Goal: Check status: Check status

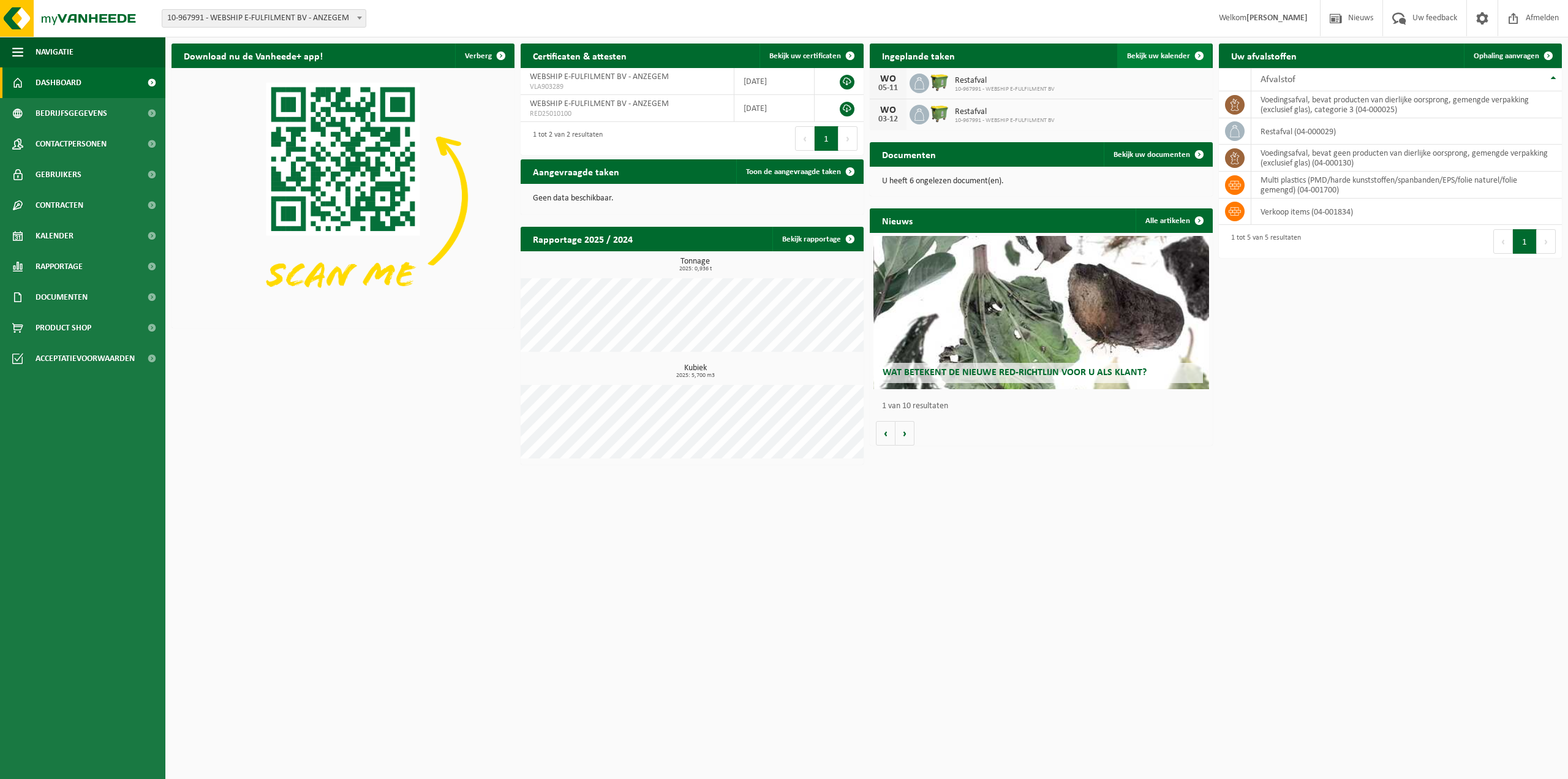
click at [1151, 58] on span "Bekijk uw kalender" at bounding box center [1158, 57] width 63 height 8
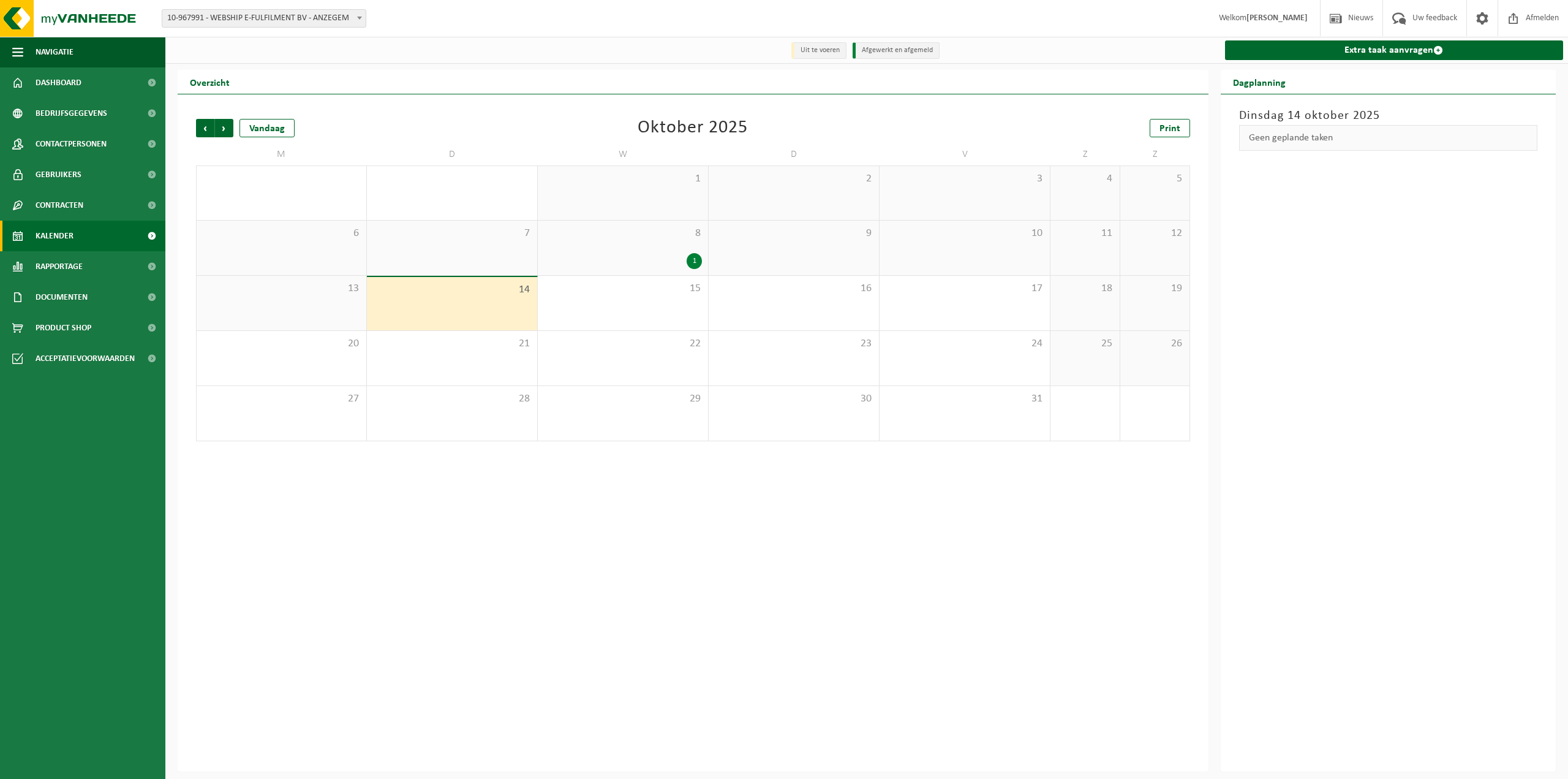
click at [898, 631] on div "Vorige Volgende Vandaag [DATE] Print M D W D V Z Z 29 30 1 2 3 4 5 6 7 8 1 9 10…" at bounding box center [693, 432] width 1031 height 677
click at [742, 578] on div "Vorige Volgende Vandaag [DATE] Print M D W D V Z Z 29 30 1 2 3 4 5 6 7 8 1 9 10…" at bounding box center [693, 432] width 1031 height 677
click at [679, 246] on div "8 1" at bounding box center [623, 247] width 170 height 54
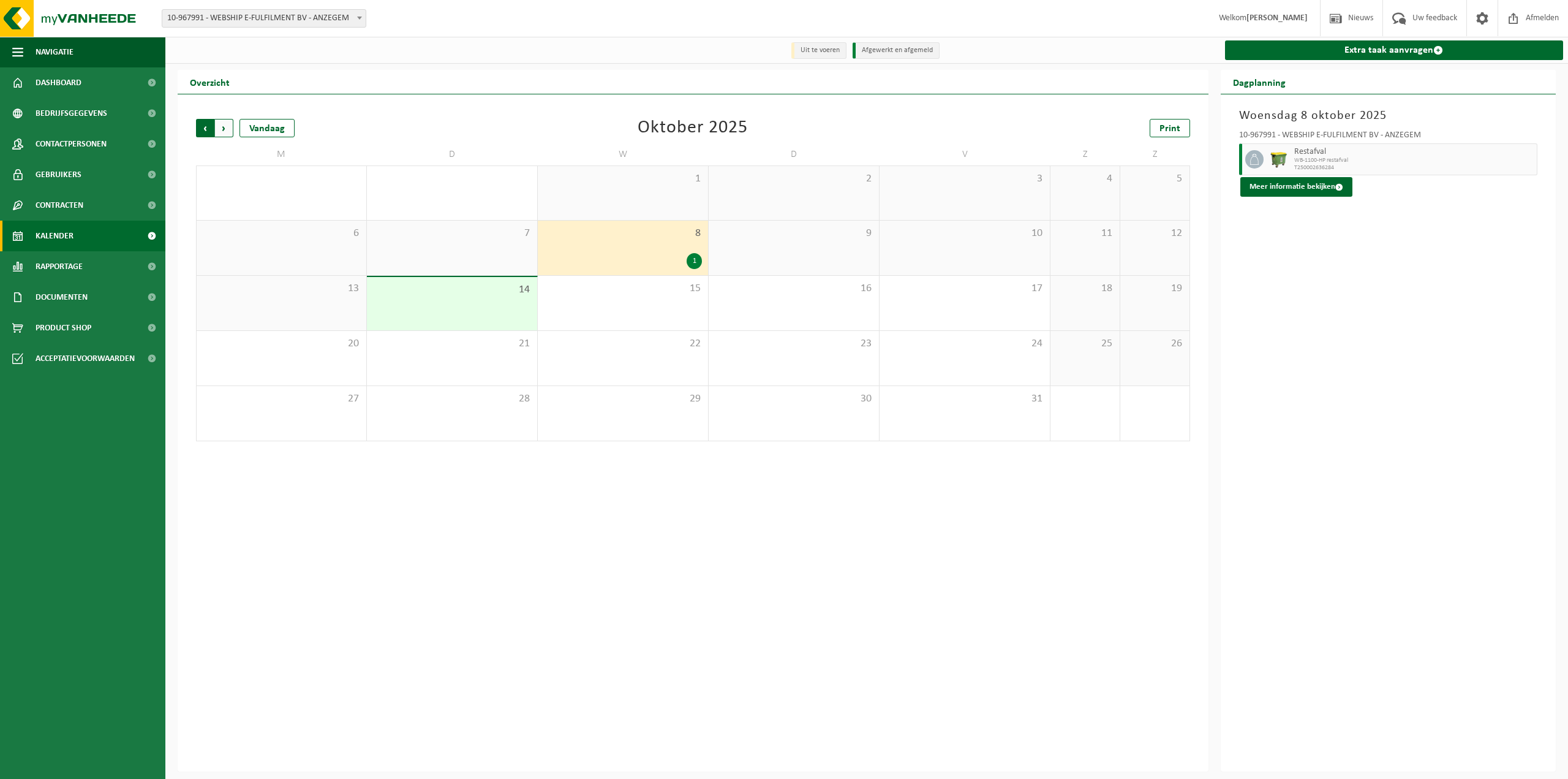
click at [226, 127] on span "Volgende" at bounding box center [224, 128] width 18 height 18
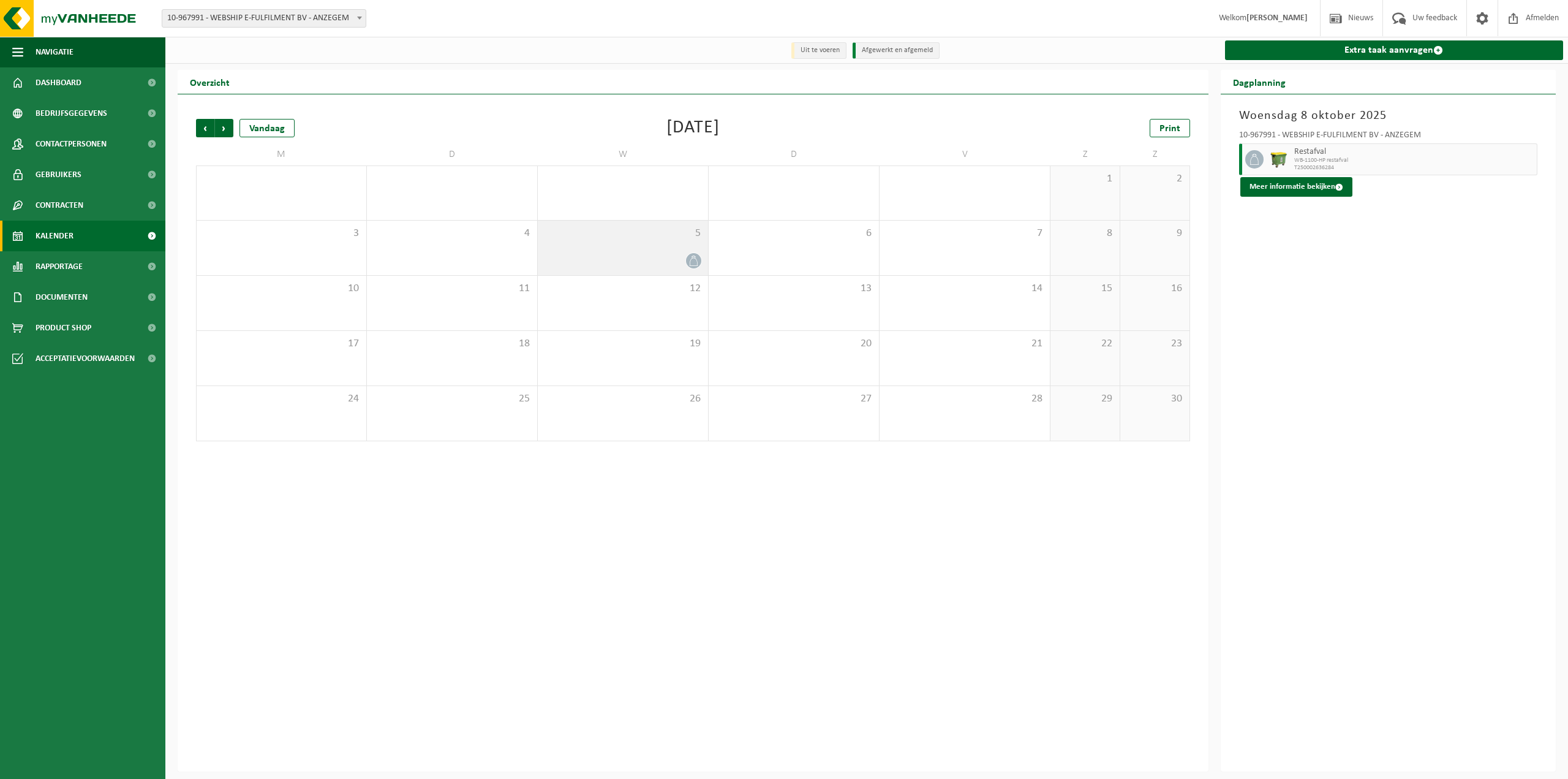
click at [664, 247] on div "5" at bounding box center [623, 247] width 170 height 54
